Goal: Task Accomplishment & Management: Use online tool/utility

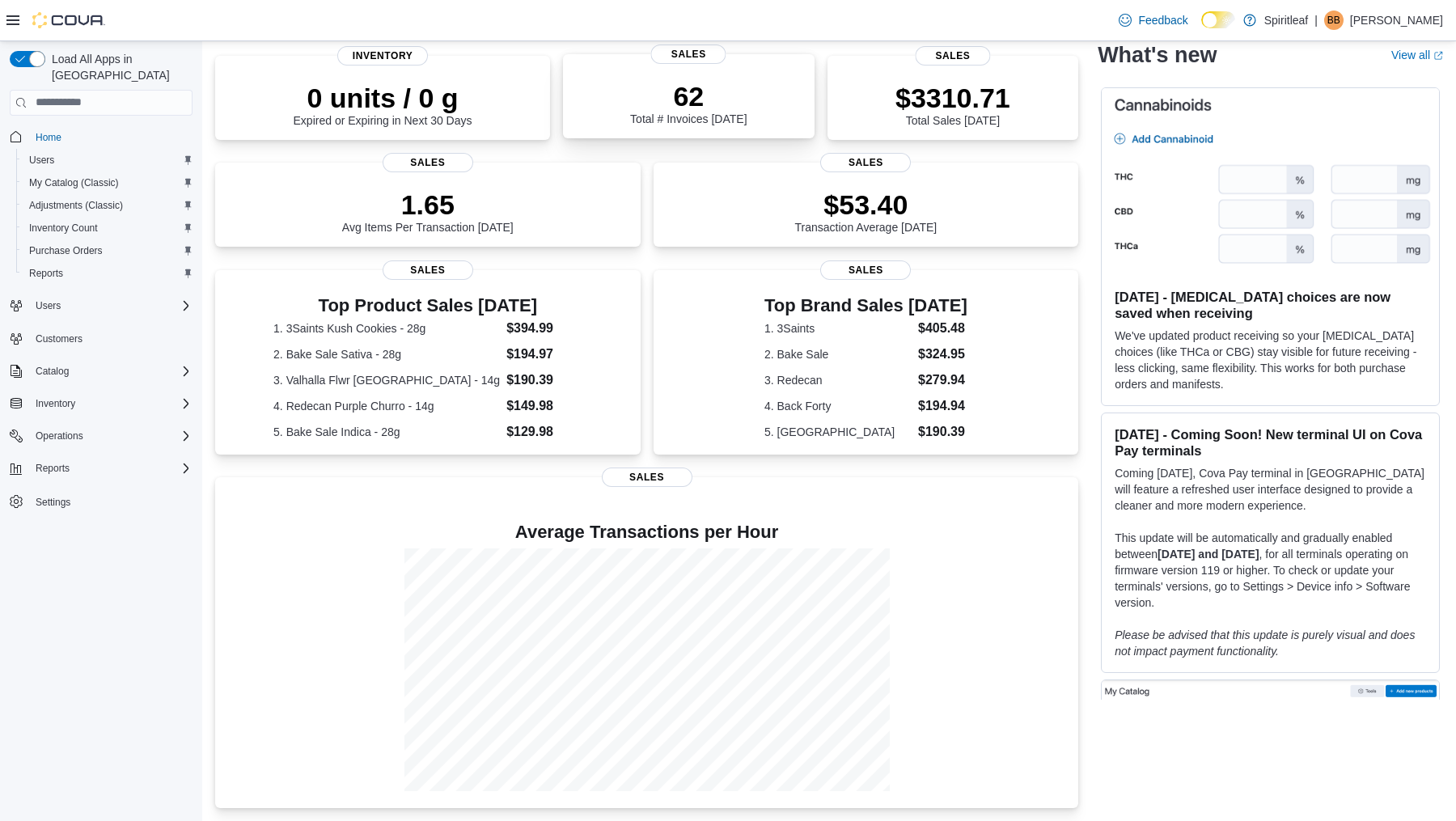
scroll to position [129, 0]
click at [75, 458] on button "Reports" at bounding box center [53, 468] width 47 height 20
click at [54, 530] on span "Reports" at bounding box center [46, 536] width 34 height 13
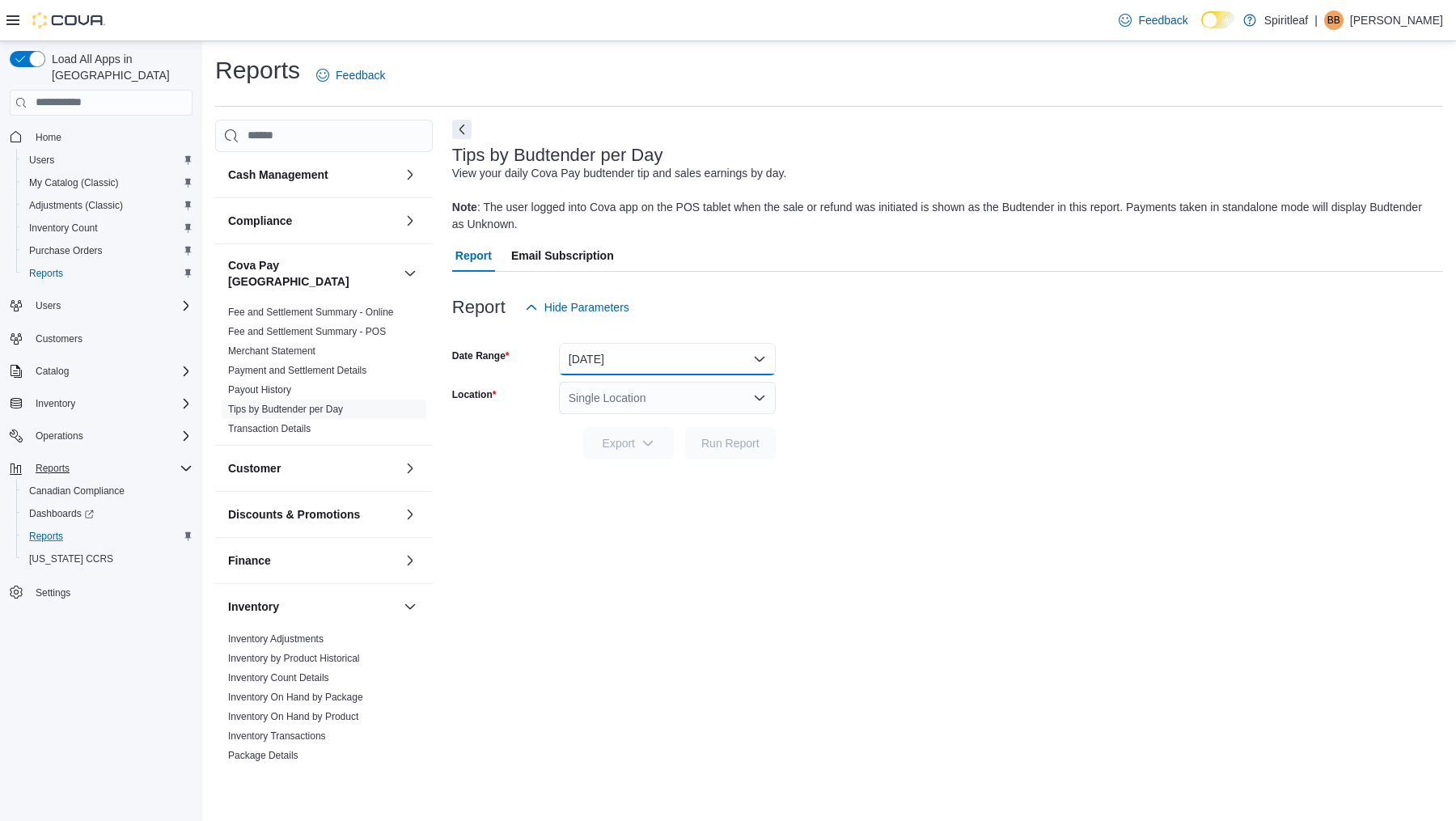
click at [601, 369] on button "[DATE]" at bounding box center [668, 359] width 217 height 32
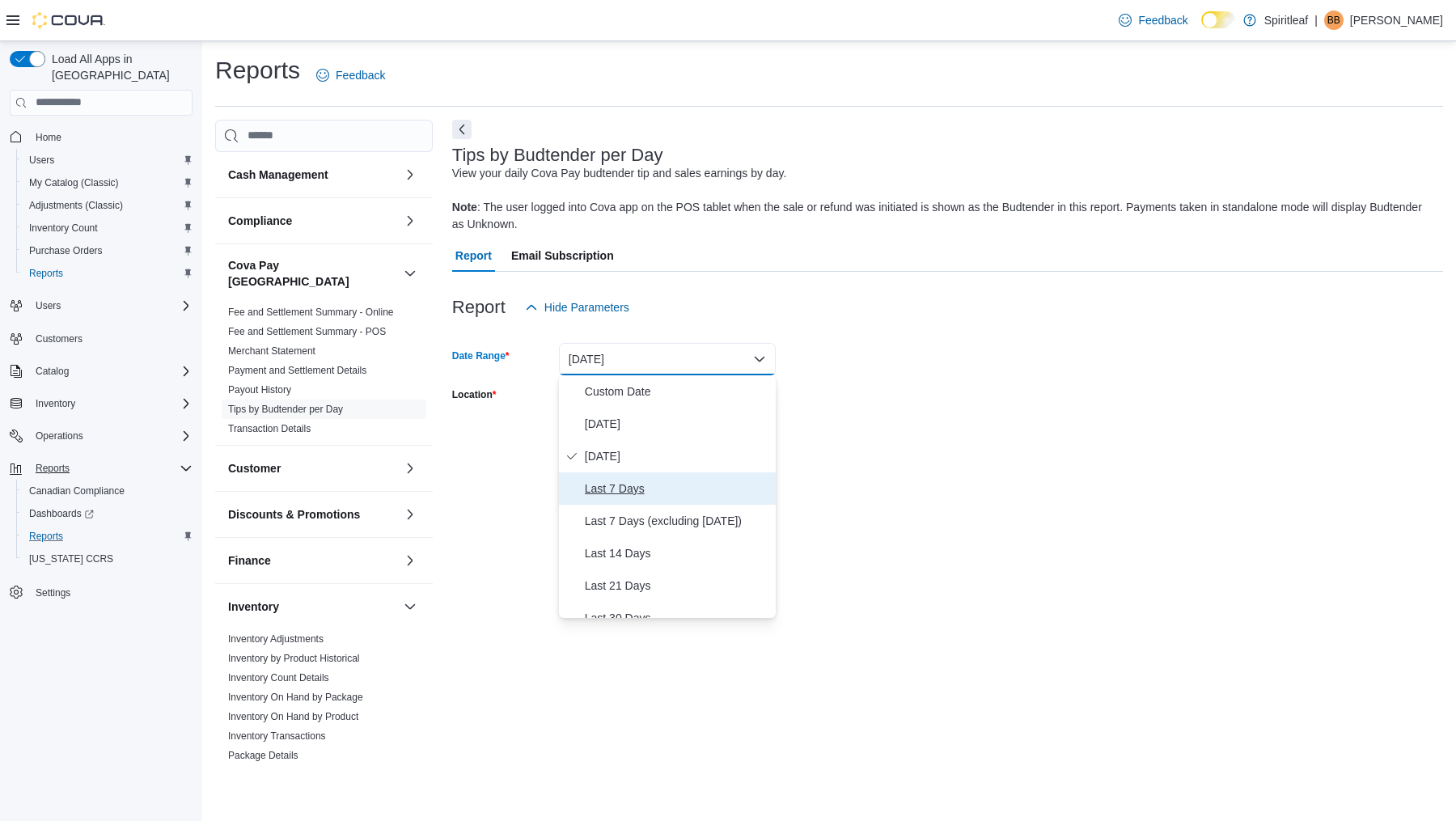
click at [610, 491] on span "Last 7 Days" at bounding box center [677, 488] width 185 height 20
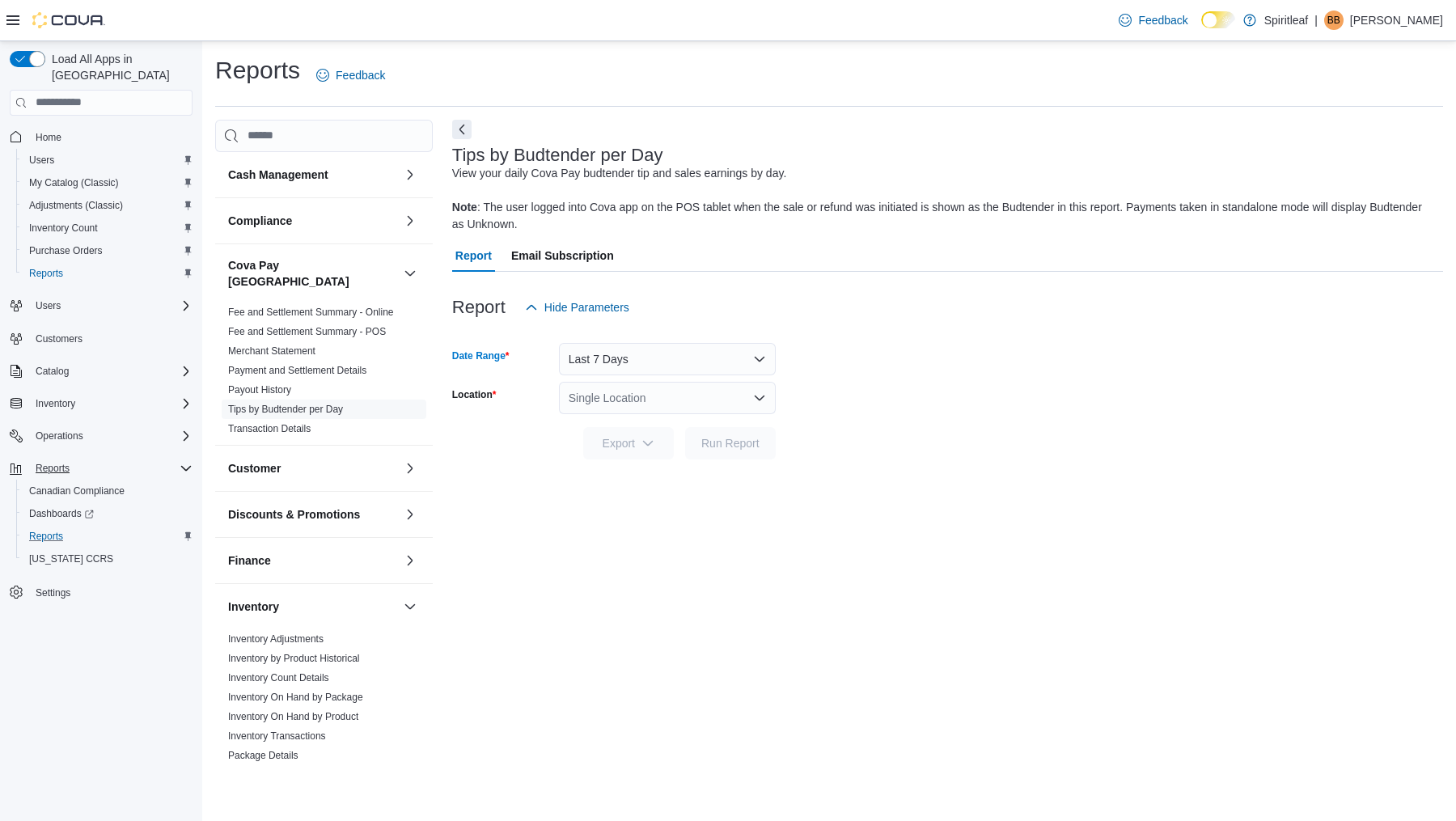
click at [640, 404] on div "Single Location" at bounding box center [668, 398] width 217 height 32
type input "***"
click at [661, 426] on span "101 - [PERSON_NAME]" at bounding box center [699, 425] width 123 height 16
click at [736, 438] on span "Run Report" at bounding box center [731, 442] width 58 height 16
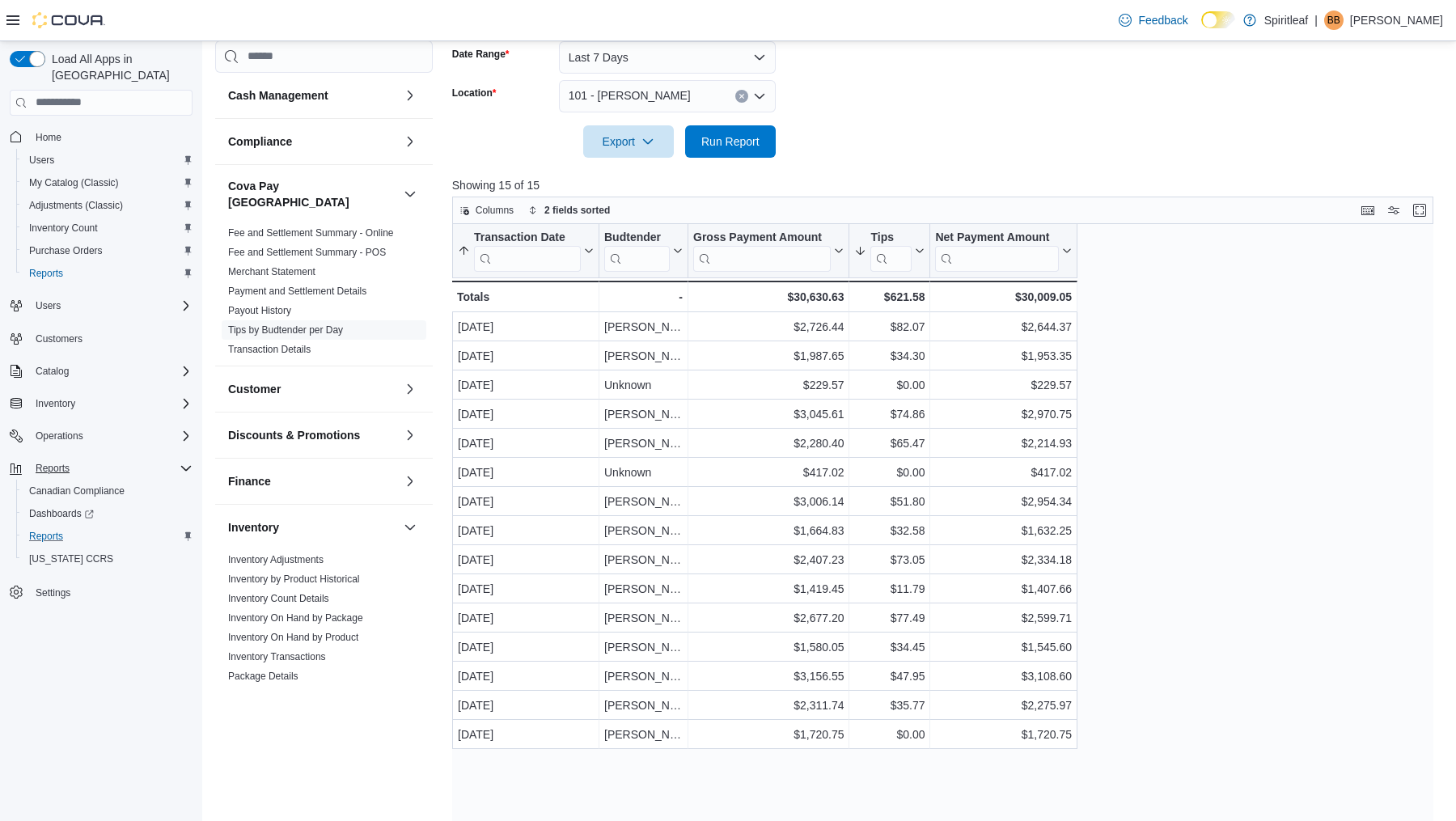
scroll to position [346, 0]
